Goal: Check status

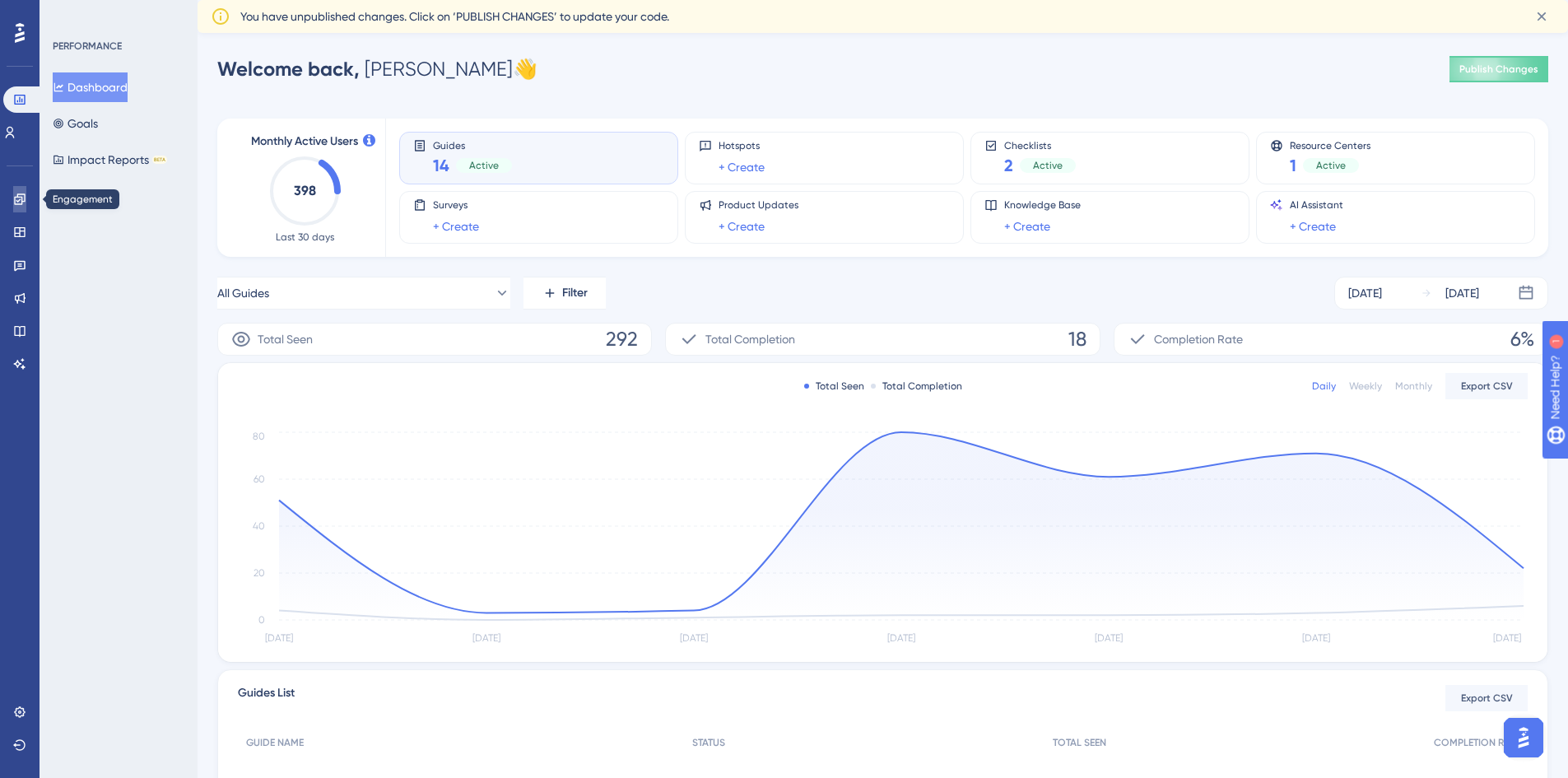
click at [24, 198] on icon at bounding box center [19, 198] width 13 height 13
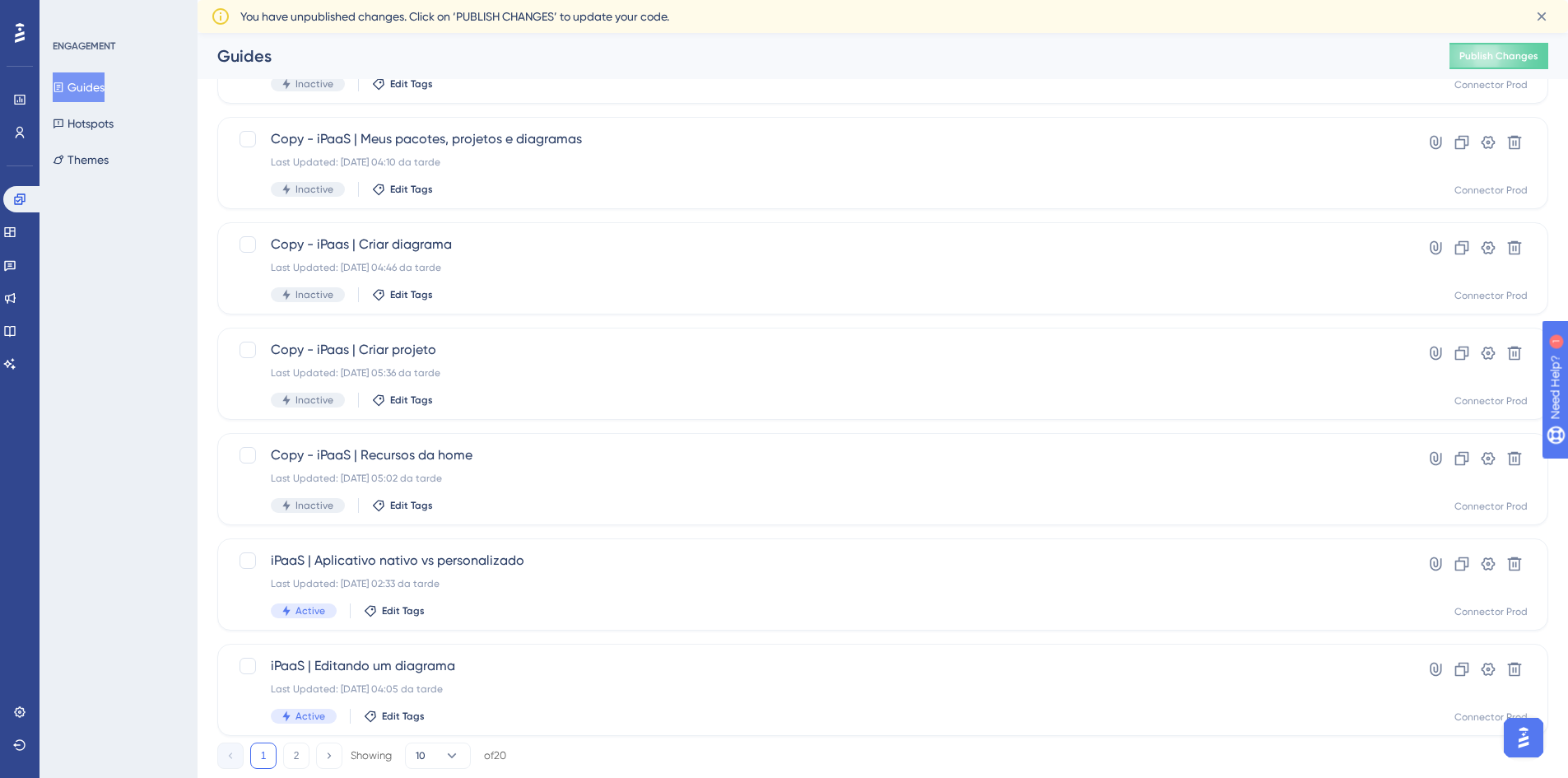
scroll to position [494, 0]
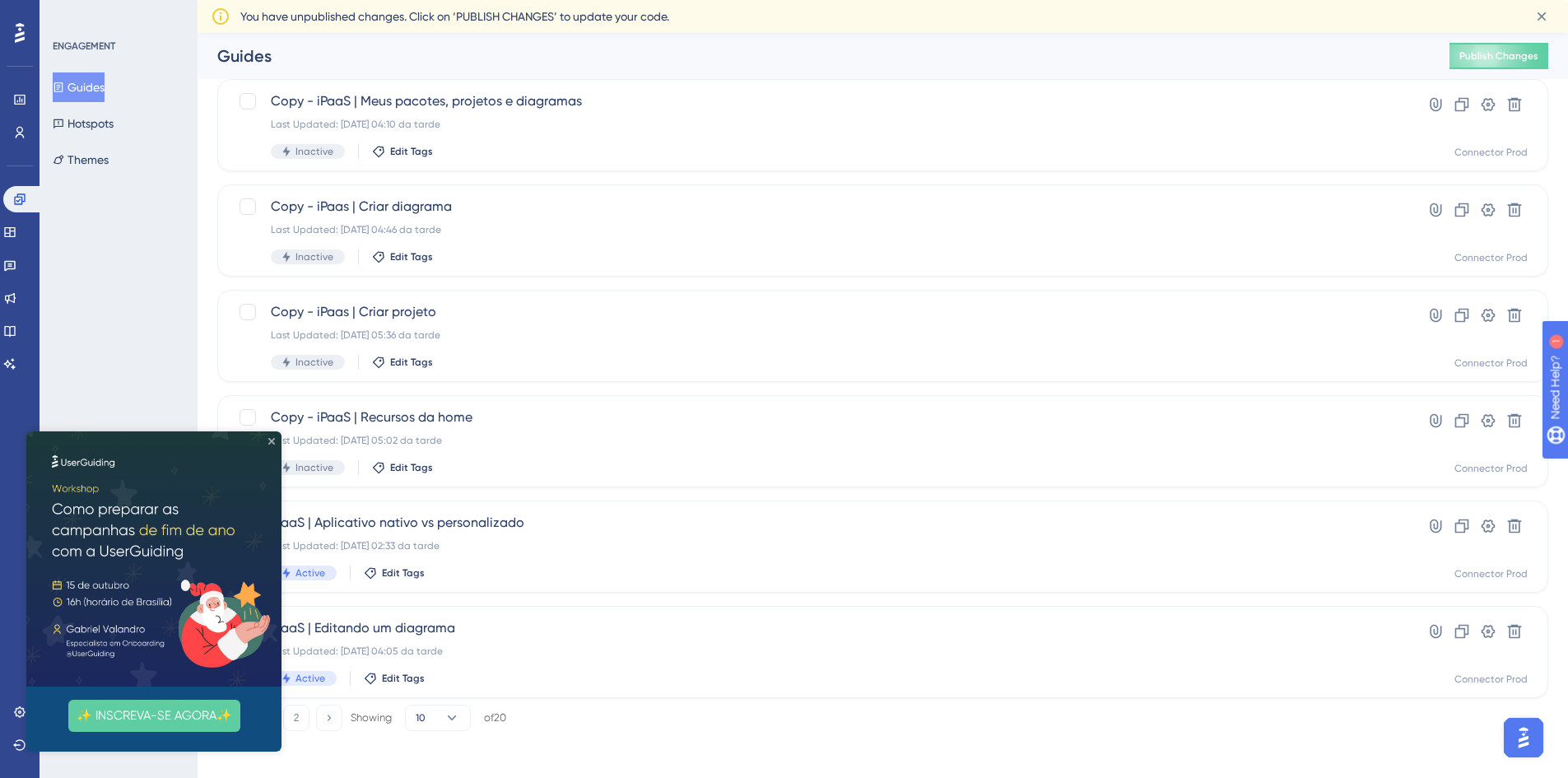
click at [271, 438] on icon "Close Preview" at bounding box center [271, 440] width 6 height 6
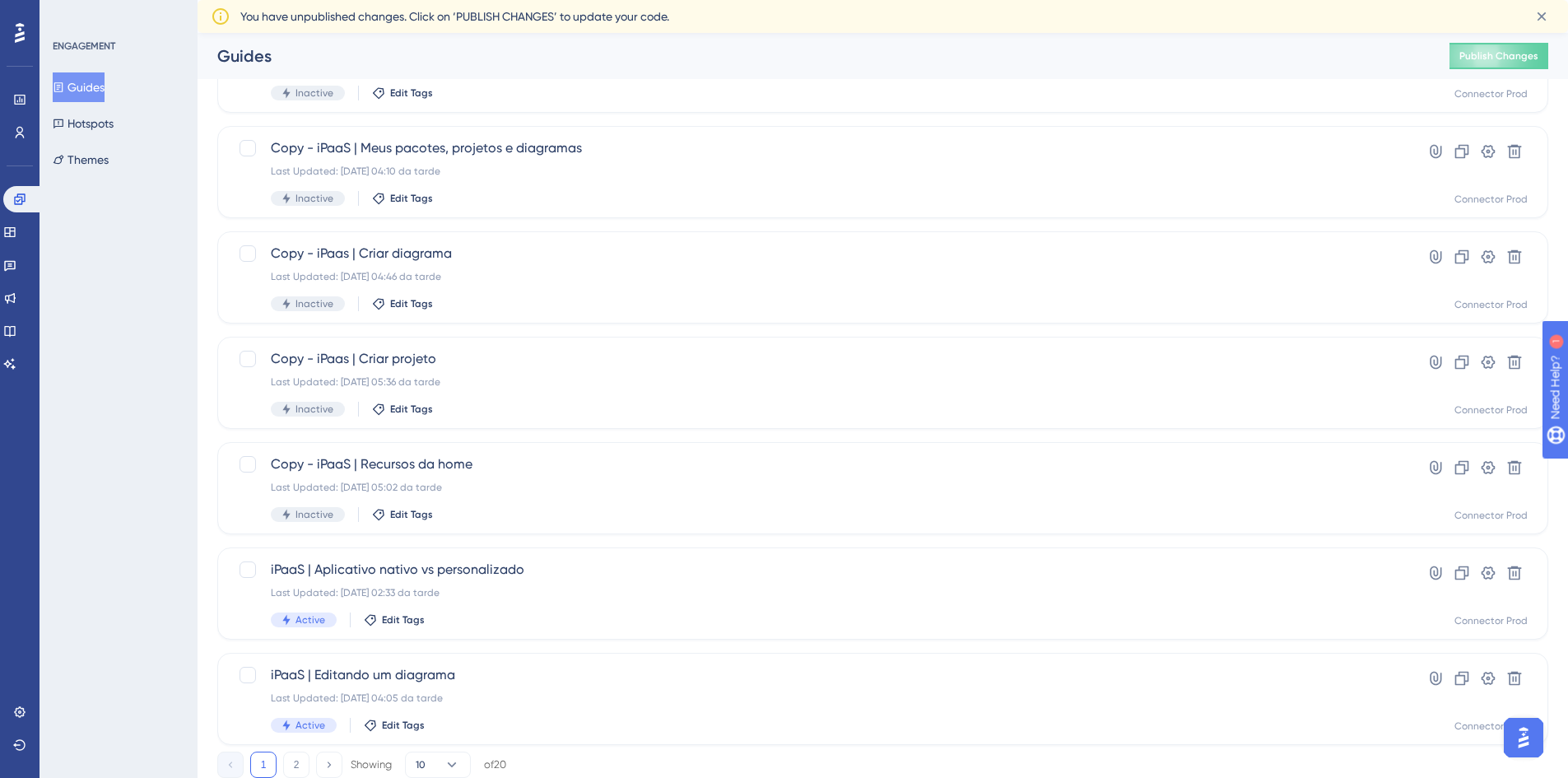
scroll to position [499, 0]
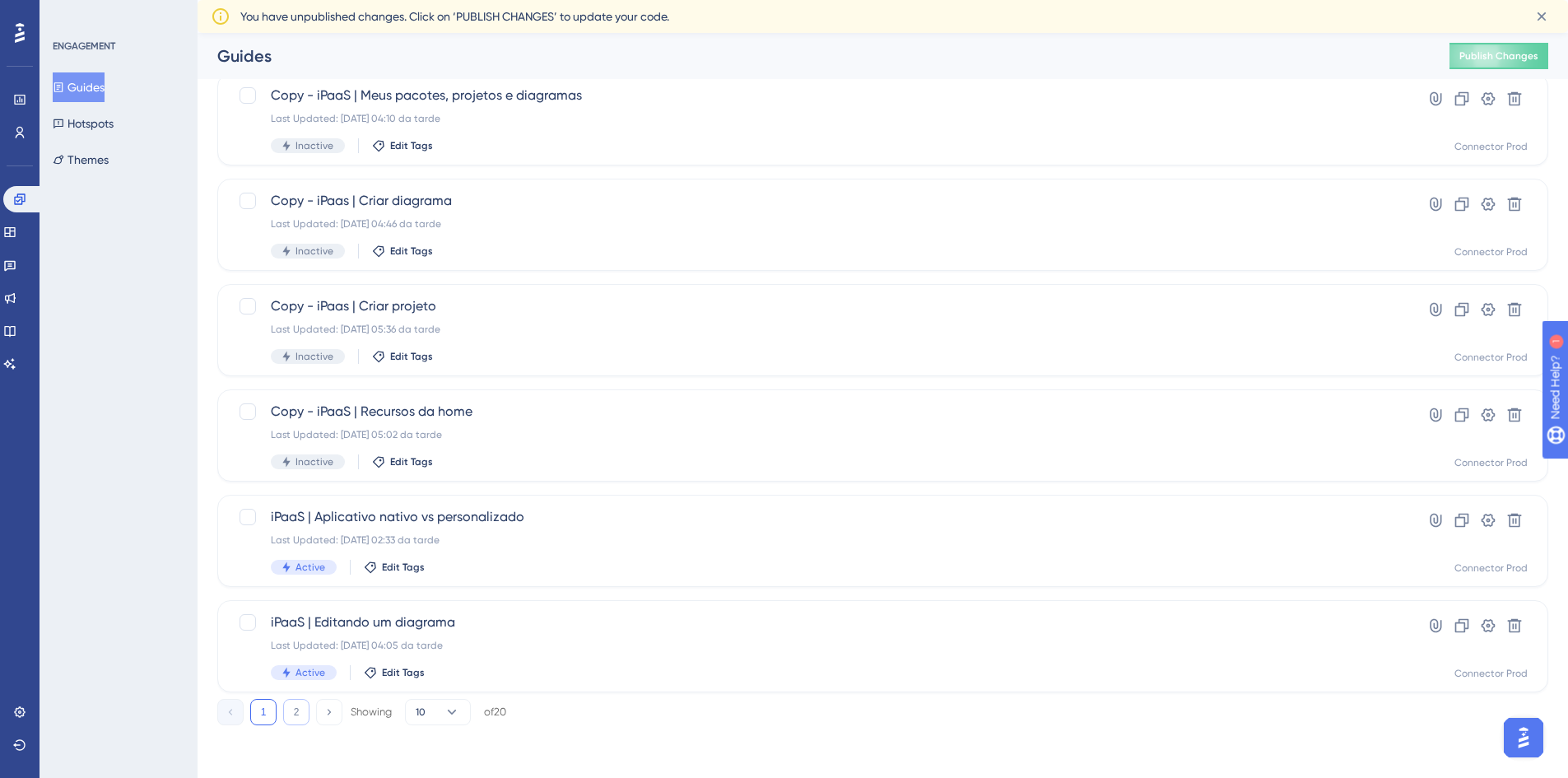
click at [293, 712] on button "2" at bounding box center [296, 712] width 26 height 26
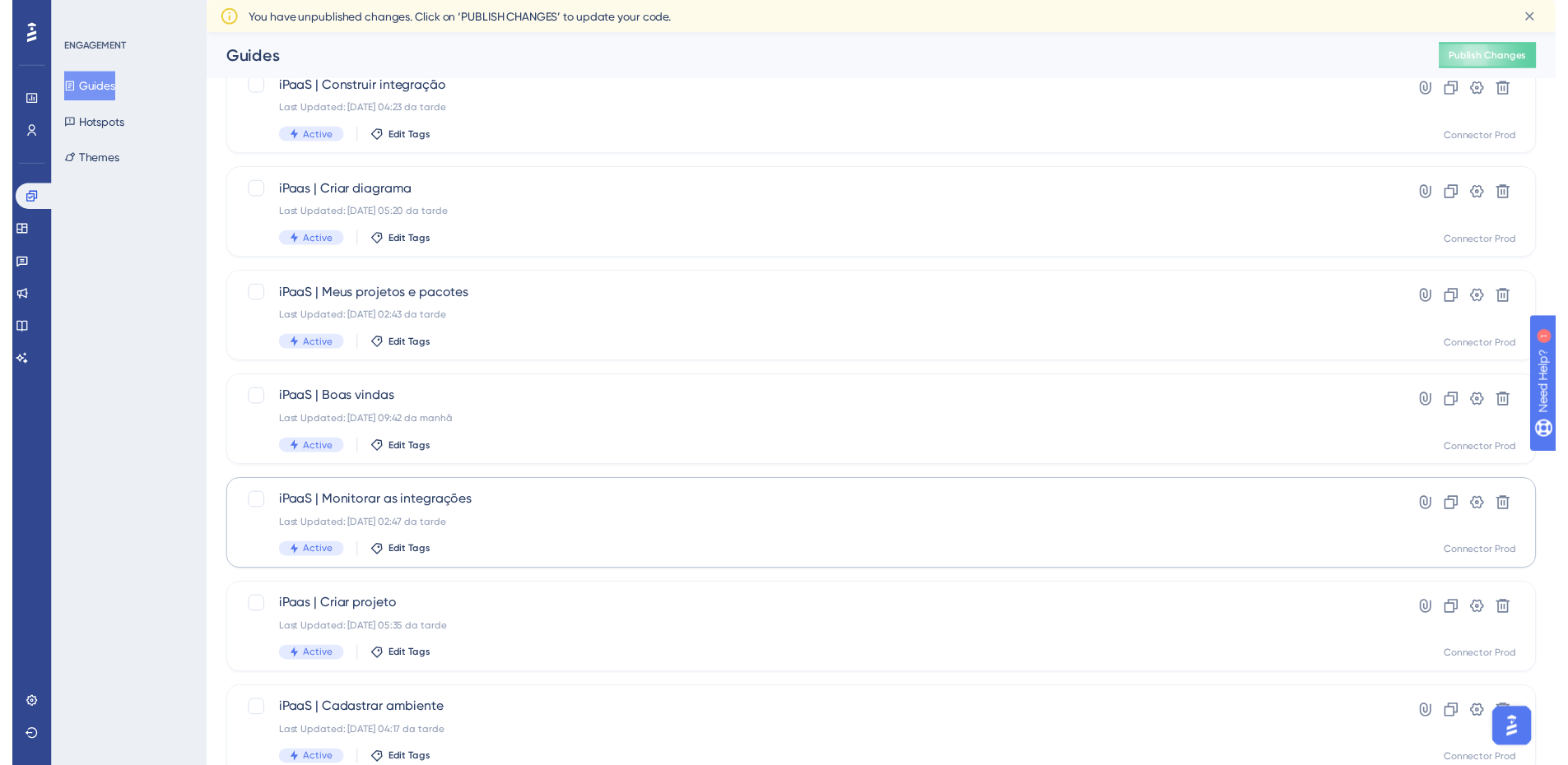
scroll to position [6, 0]
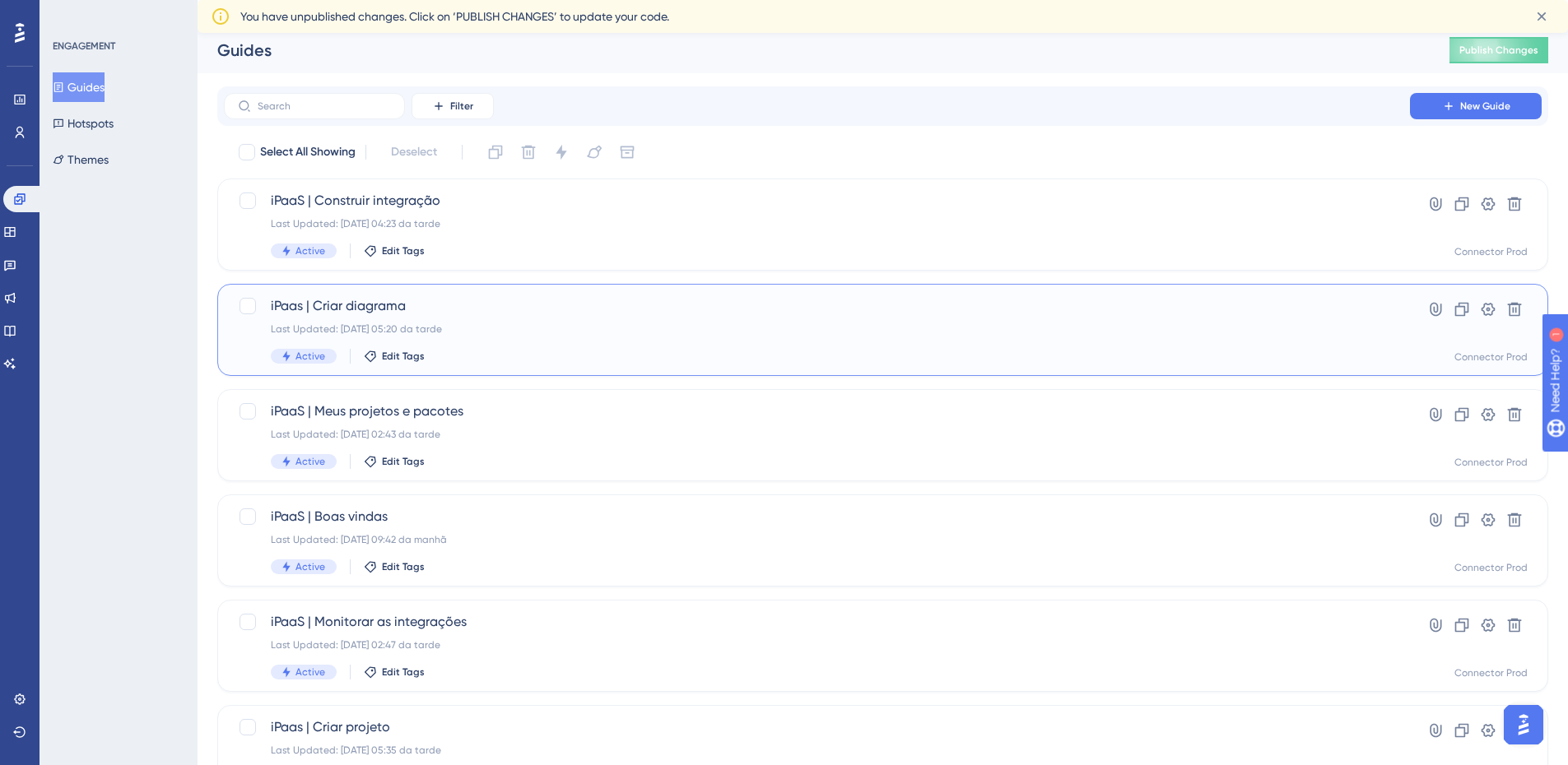
click at [653, 324] on div "Last Updated: [DATE] 05:20 da tarde" at bounding box center [817, 329] width 1092 height 13
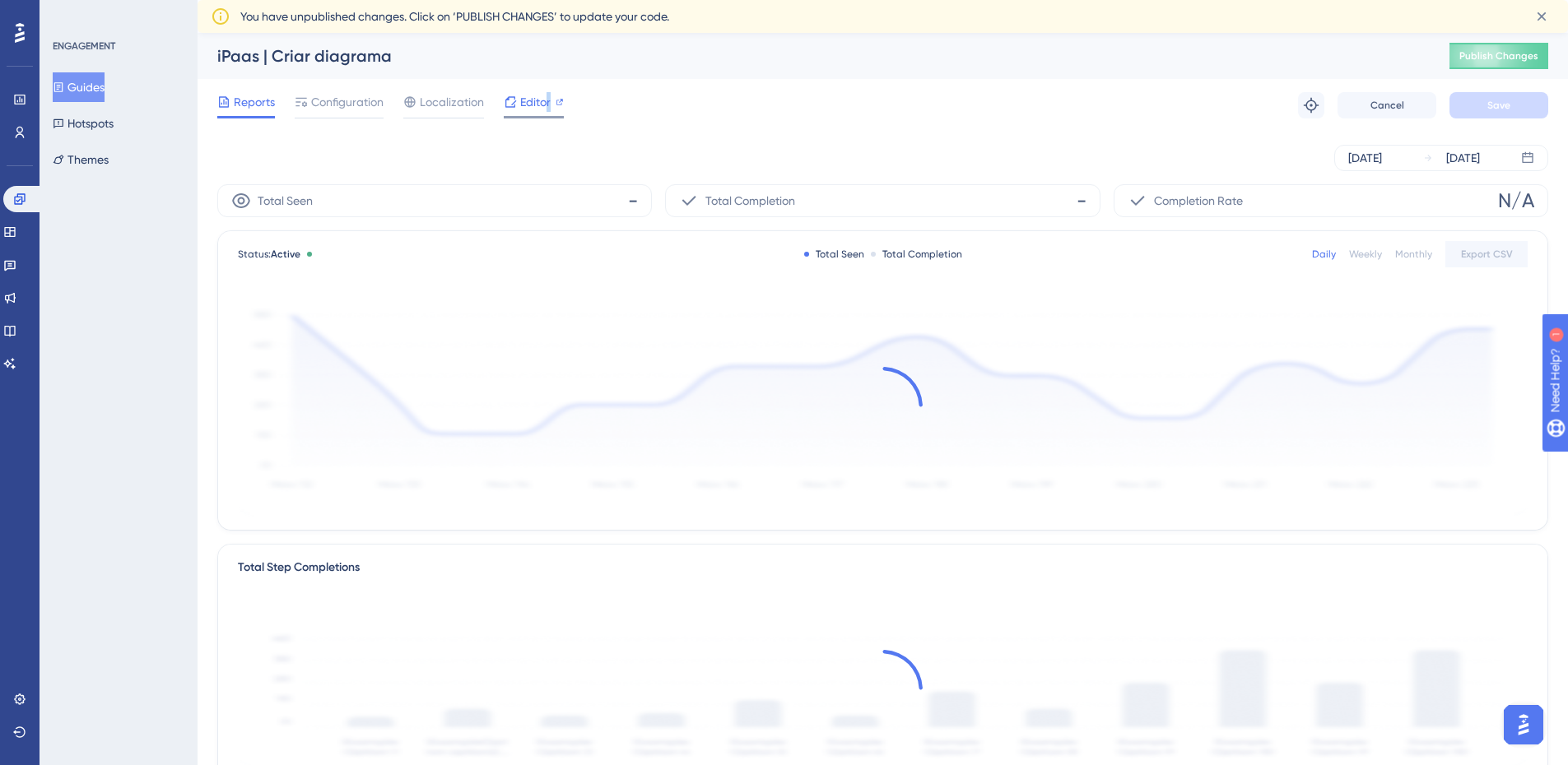
click at [549, 106] on span "Editor" at bounding box center [535, 102] width 31 height 19
